Goal: Task Accomplishment & Management: Manage account settings

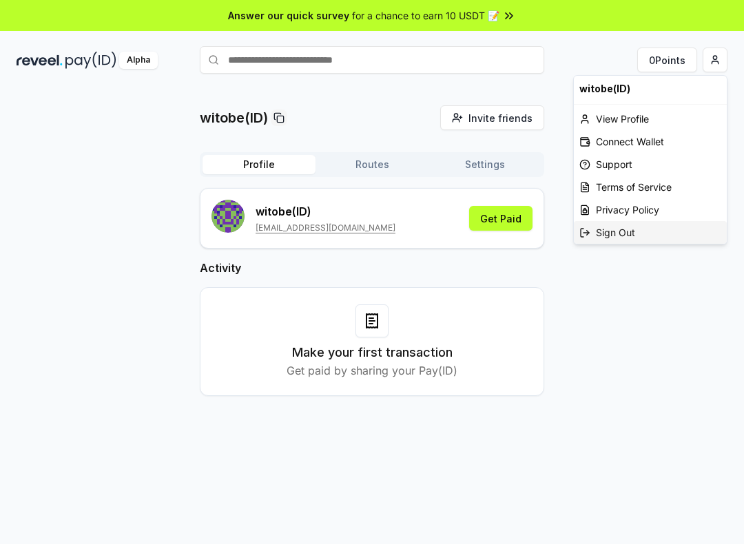
click at [616, 231] on div "Sign Out" at bounding box center [650, 232] width 153 height 23
